Goal: Task Accomplishment & Management: Manage account settings

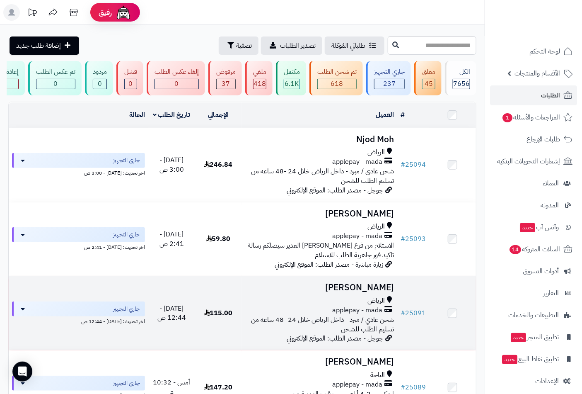
click at [375, 315] on span "applepay - mada" at bounding box center [357, 310] width 50 height 10
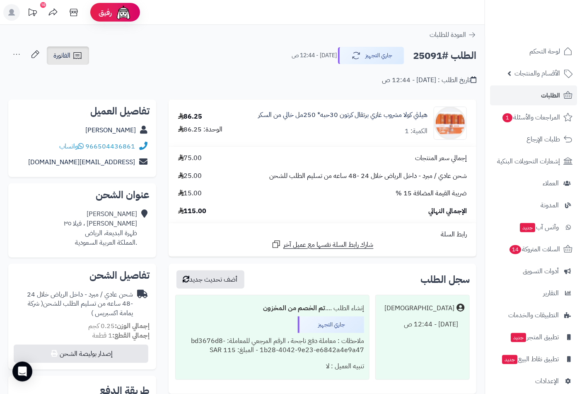
click at [71, 61] on link "الفاتورة" at bounding box center [68, 55] width 42 height 18
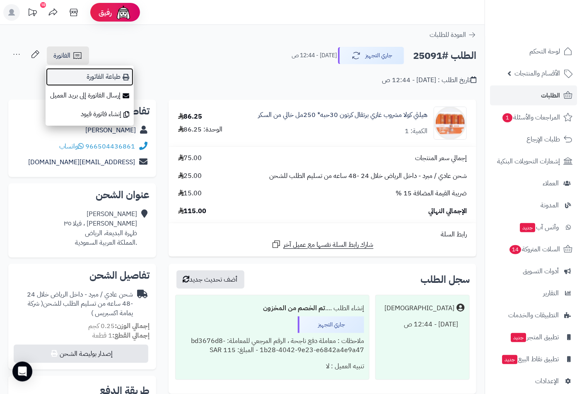
click at [110, 77] on link "طباعة الفاتورة" at bounding box center [90, 77] width 88 height 19
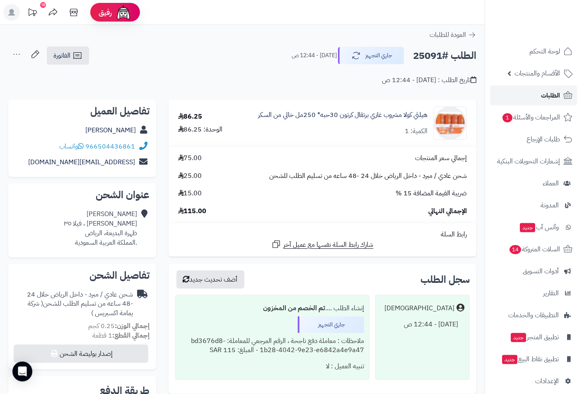
click at [543, 97] on span "الطلبات" at bounding box center [550, 96] width 19 height 12
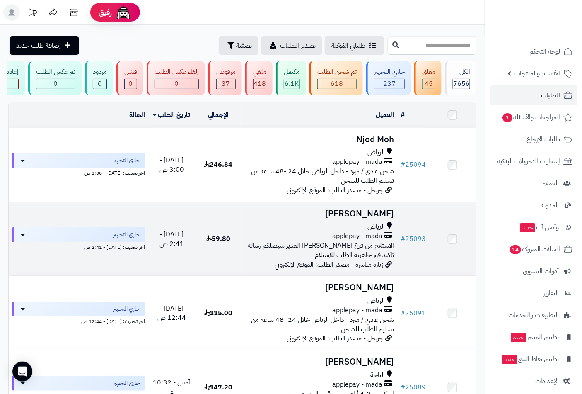
click at [376, 229] on span "الرياض" at bounding box center [376, 227] width 17 height 10
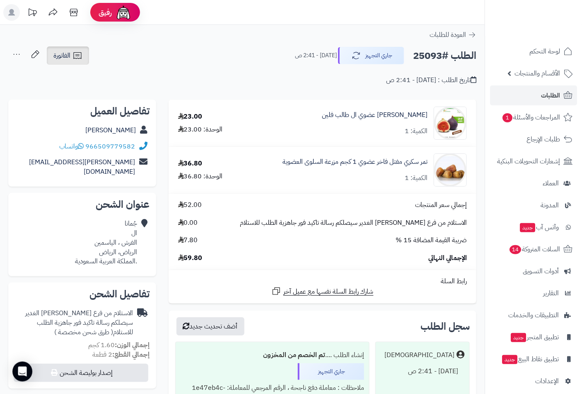
click at [70, 57] on span "الفاتورة" at bounding box center [61, 56] width 17 height 10
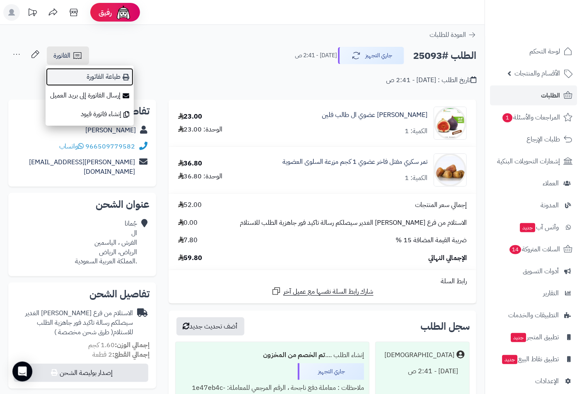
click at [104, 77] on link "طباعة الفاتورة" at bounding box center [90, 77] width 88 height 19
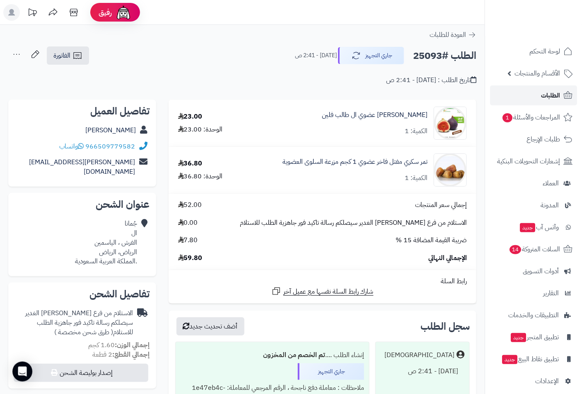
click at [547, 95] on span "الطلبات" at bounding box center [550, 96] width 19 height 12
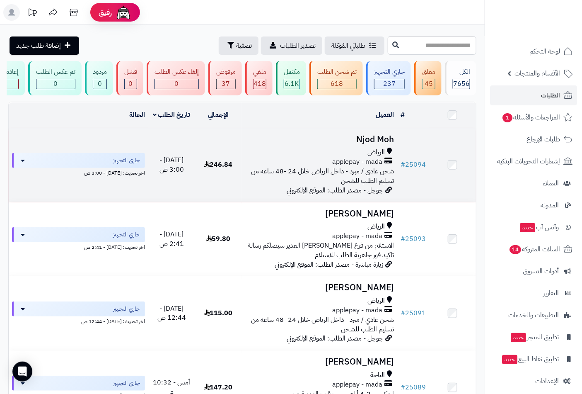
click at [371, 144] on h3 "Njod Moh" at bounding box center [319, 140] width 149 height 10
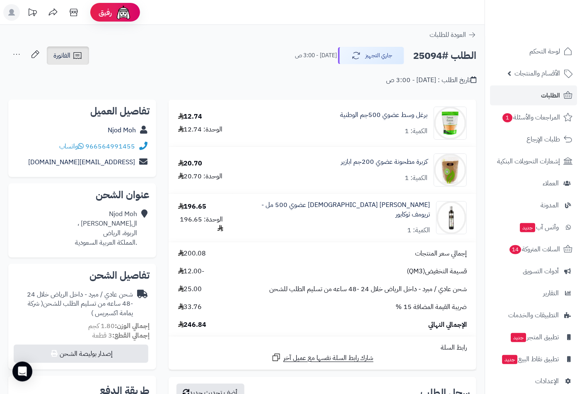
click at [68, 55] on span "الفاتورة" at bounding box center [61, 56] width 17 height 10
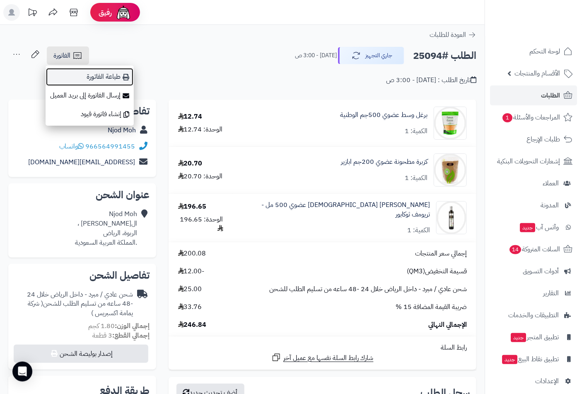
click at [103, 74] on link "طباعة الفاتورة" at bounding box center [90, 77] width 88 height 19
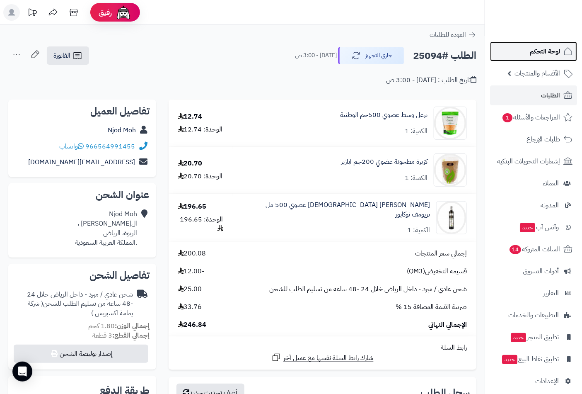
click at [539, 50] on span "لوحة التحكم" at bounding box center [545, 52] width 30 height 12
